Goal: Find specific page/section: Find specific page/section

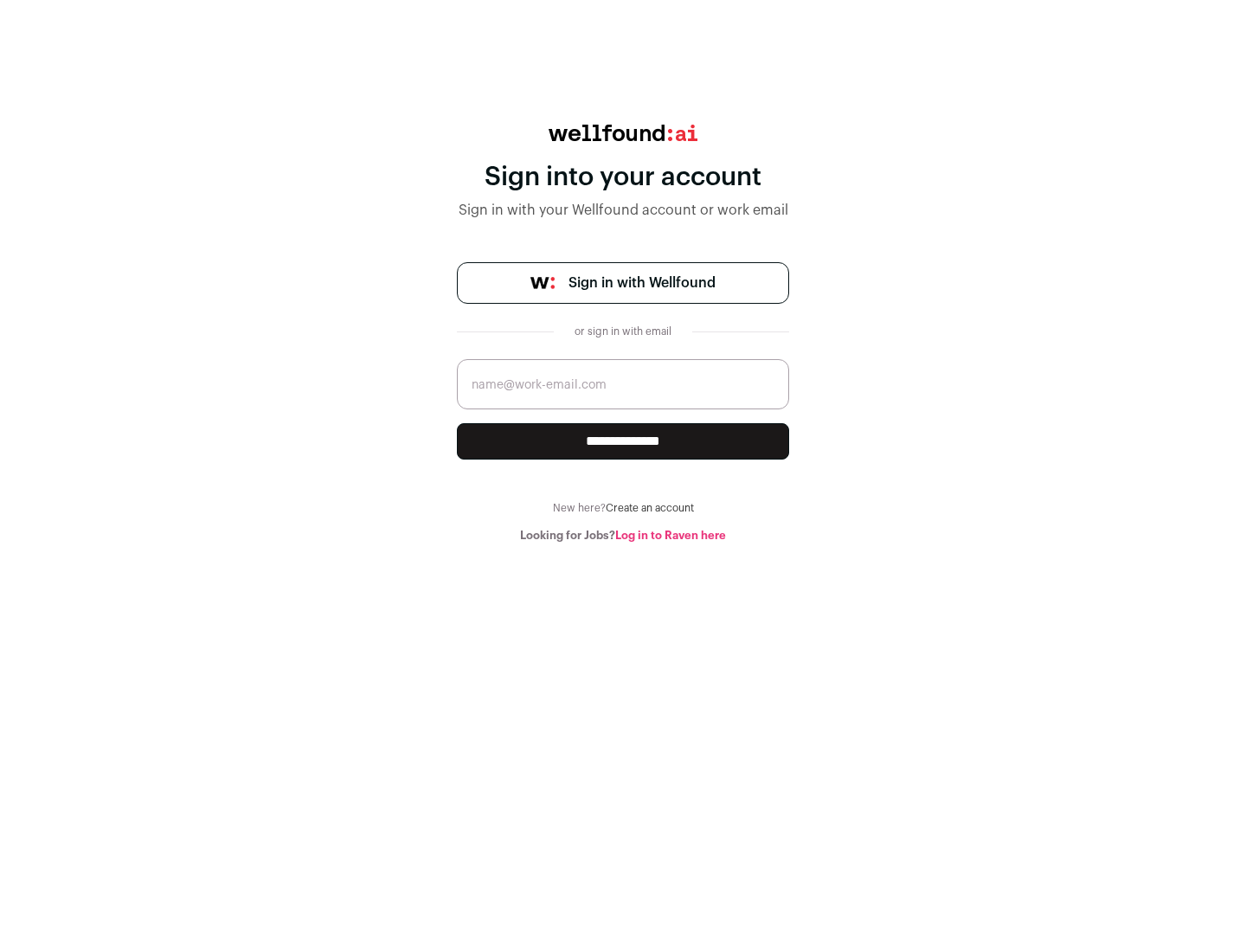
click at [641, 283] on span "Sign in with Wellfound" at bounding box center [642, 282] width 148 height 20
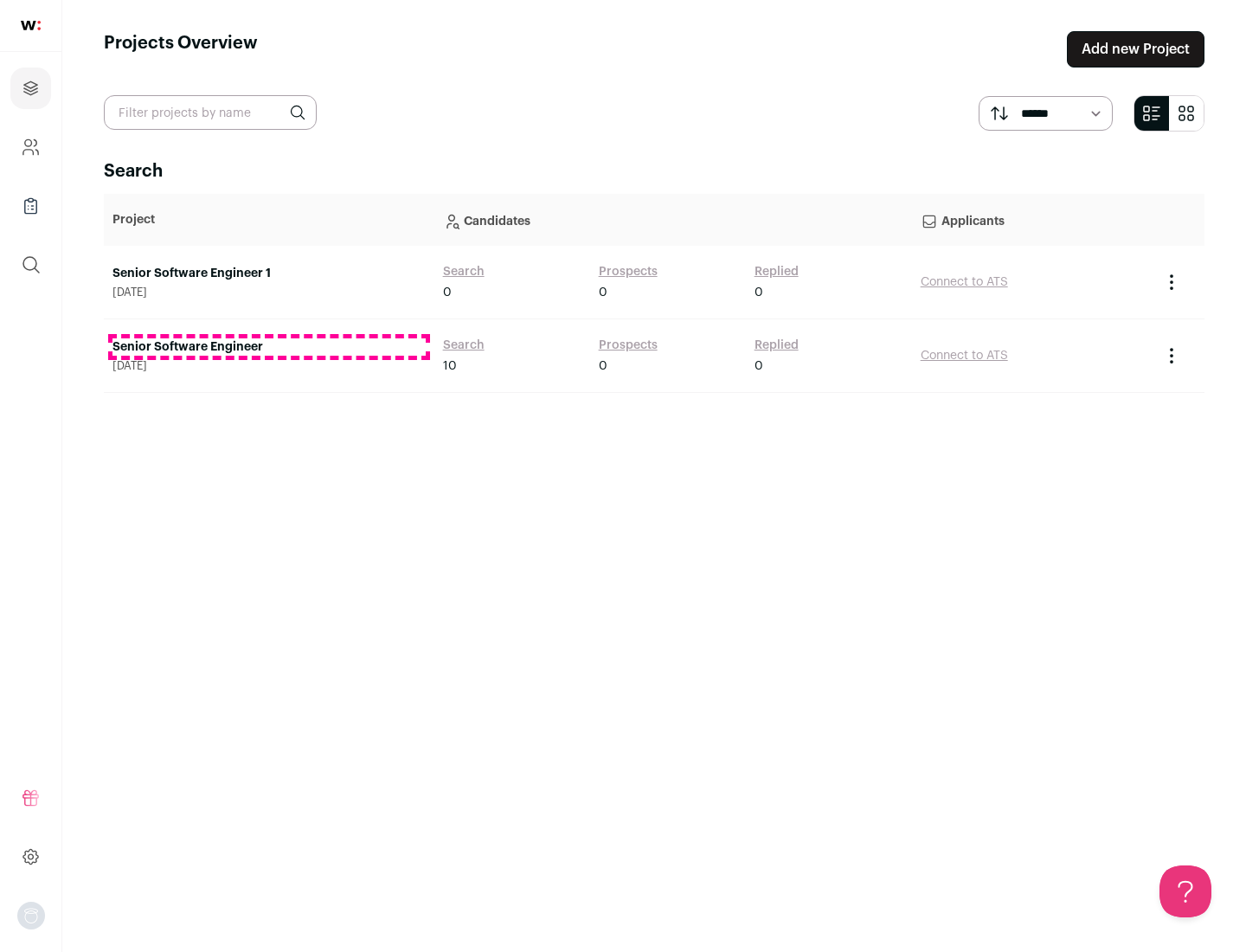
click at [268, 346] on link "Senior Software Engineer" at bounding box center [269, 347] width 313 height 17
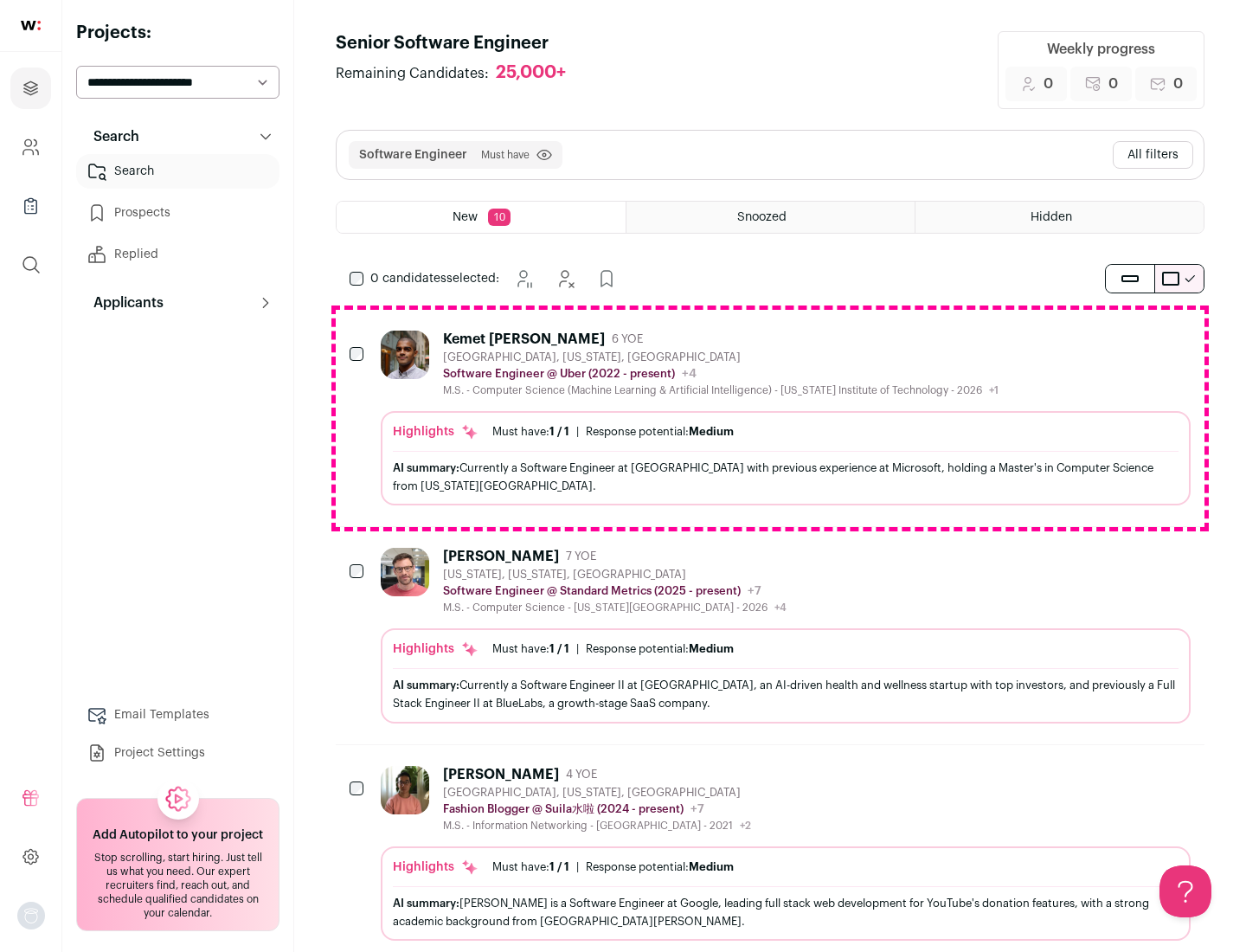
click at [770, 418] on div "Highlights Must have: 1 / 1 How many must haves have been fulfilled? | Response…" at bounding box center [785, 457] width 809 height 94
